Goal: Find specific page/section: Find specific page/section

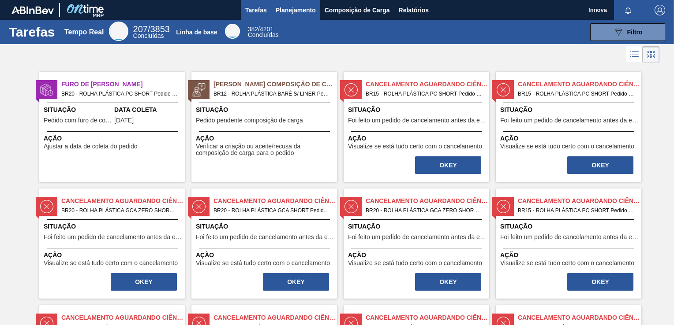
click at [302, 15] on button "Planejamento" at bounding box center [295, 10] width 49 height 20
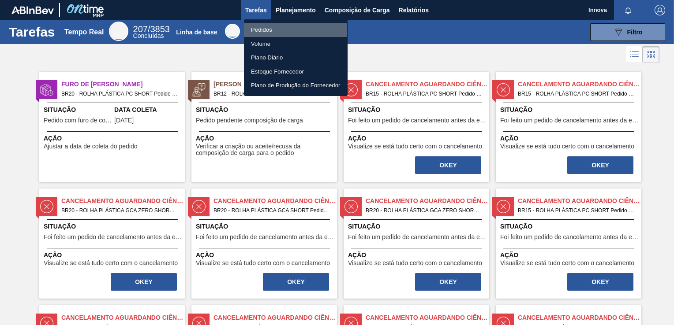
click at [268, 32] on li "Pedidos" at bounding box center [296, 30] width 104 height 14
